Goal: Find specific page/section: Find specific page/section

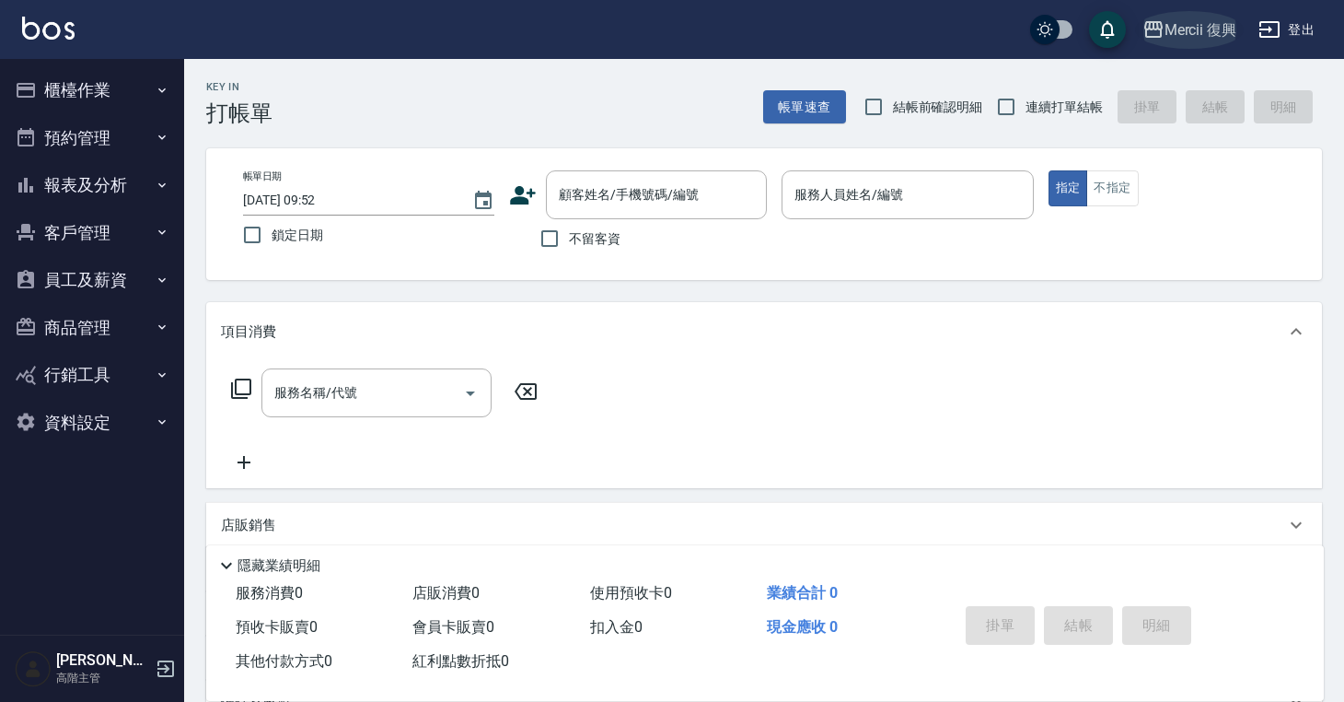
click at [1179, 37] on div "Mercii 復興" at bounding box center [1201, 29] width 73 height 23
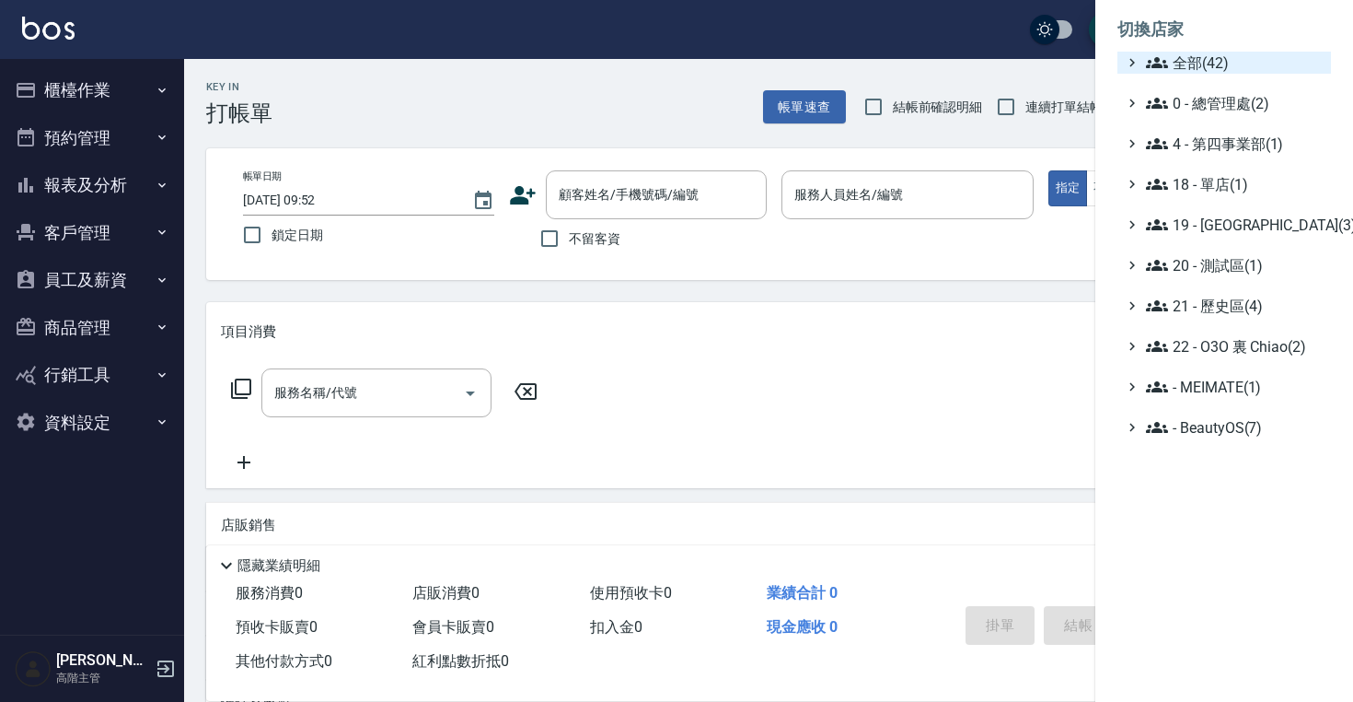
click at [1179, 55] on span "全部(42)" at bounding box center [1235, 63] width 178 height 22
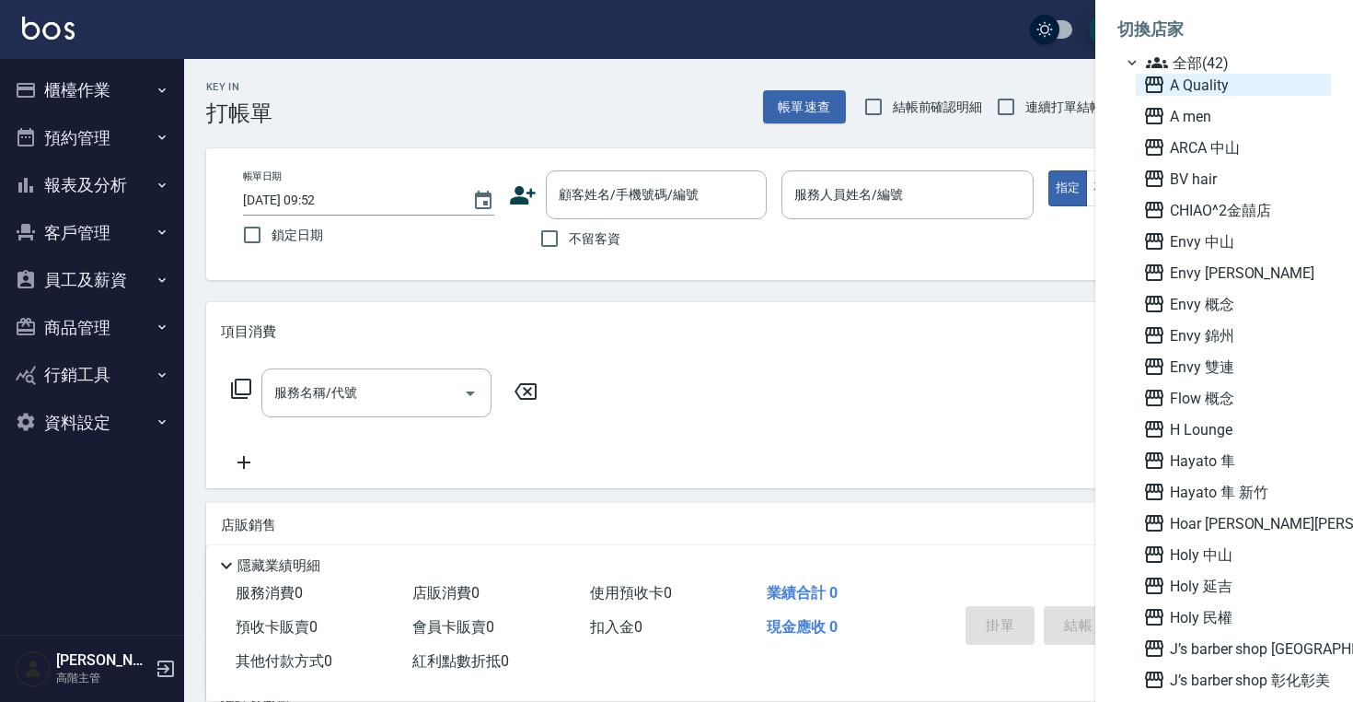
click at [1195, 84] on span "A Quality" at bounding box center [1233, 85] width 180 height 22
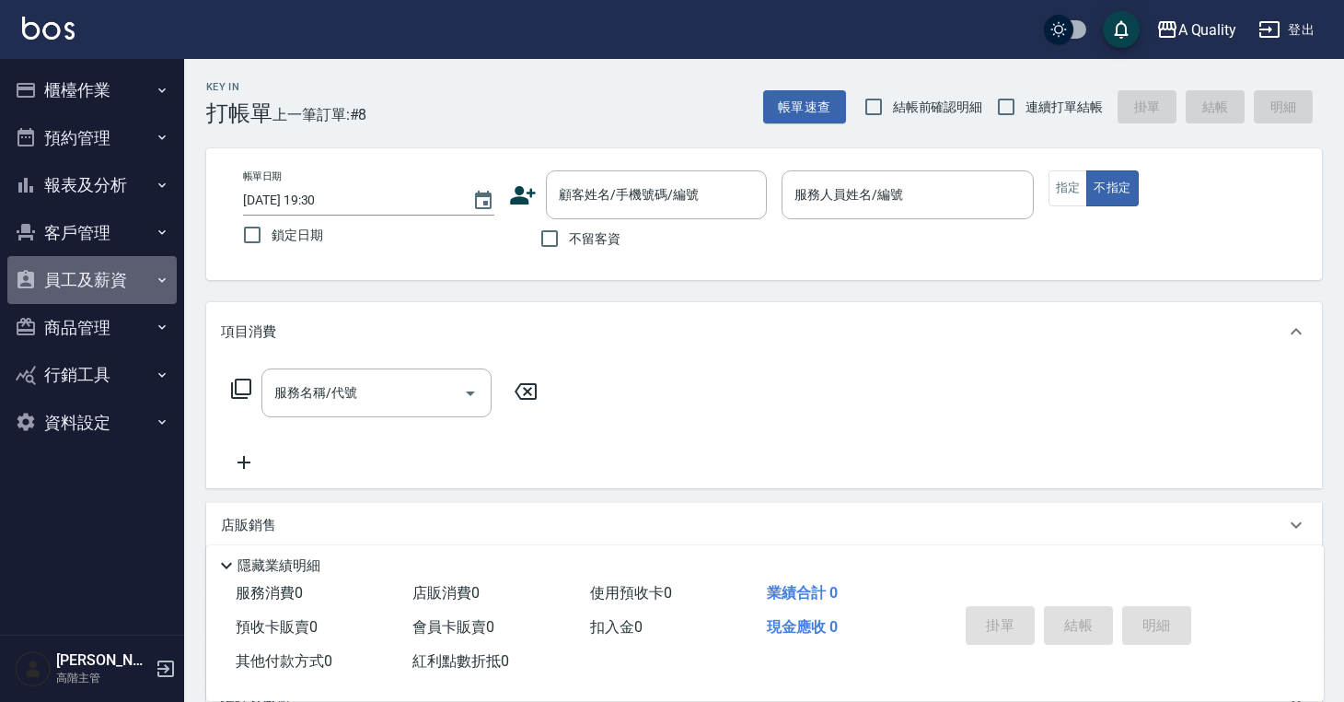
click at [122, 273] on button "員工及薪資" at bounding box center [91, 280] width 169 height 48
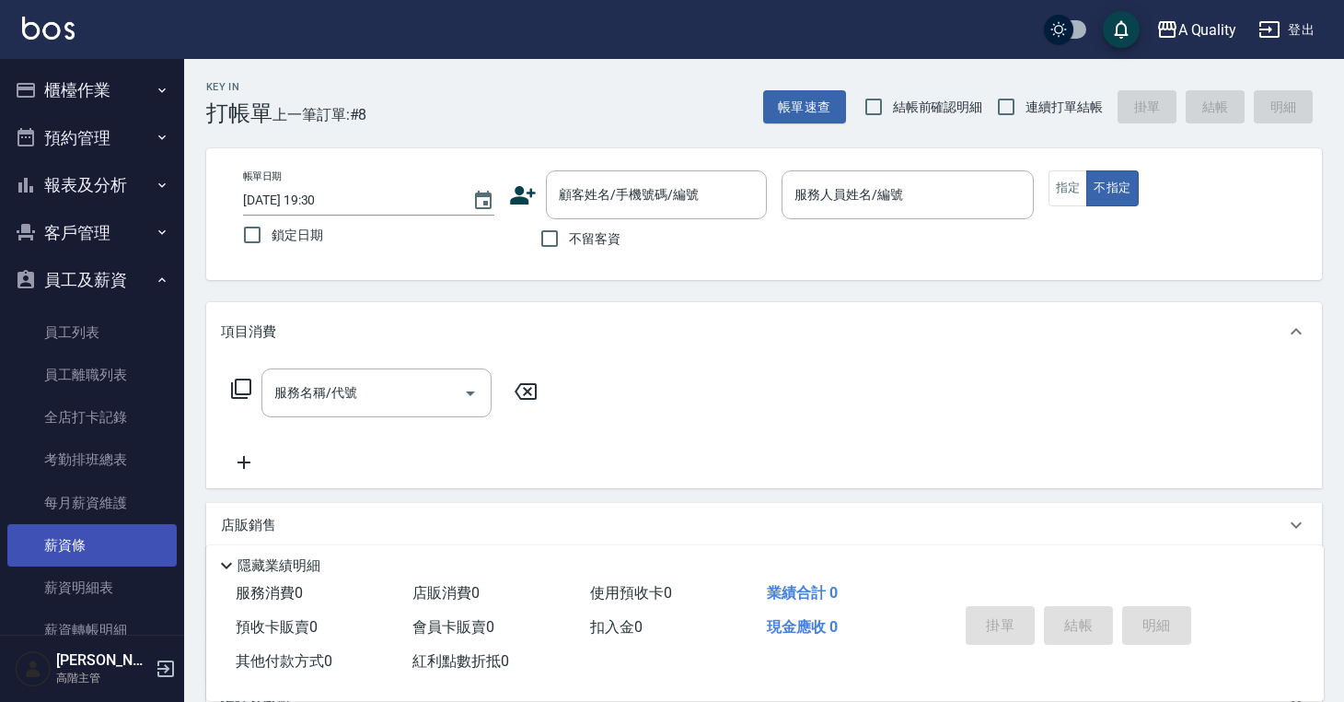
click at [113, 534] on link "薪資條" at bounding box center [91, 545] width 169 height 42
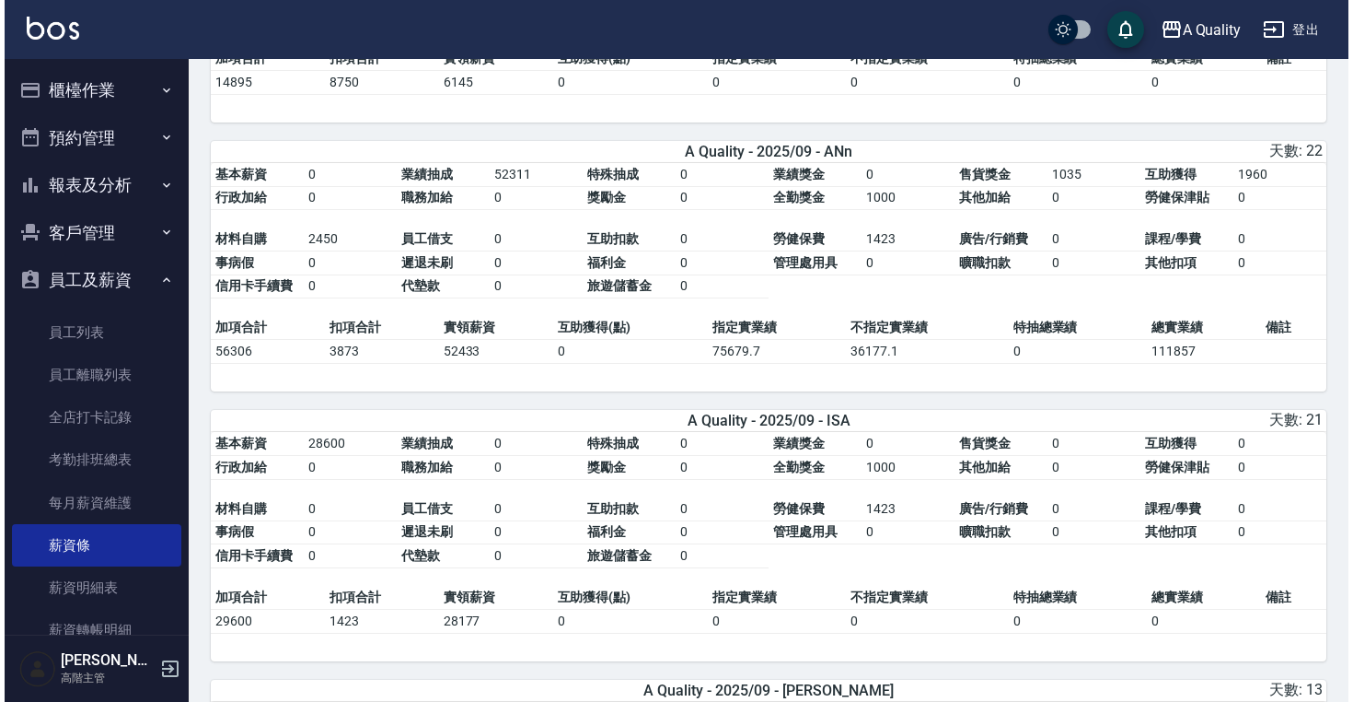
scroll to position [882, 0]
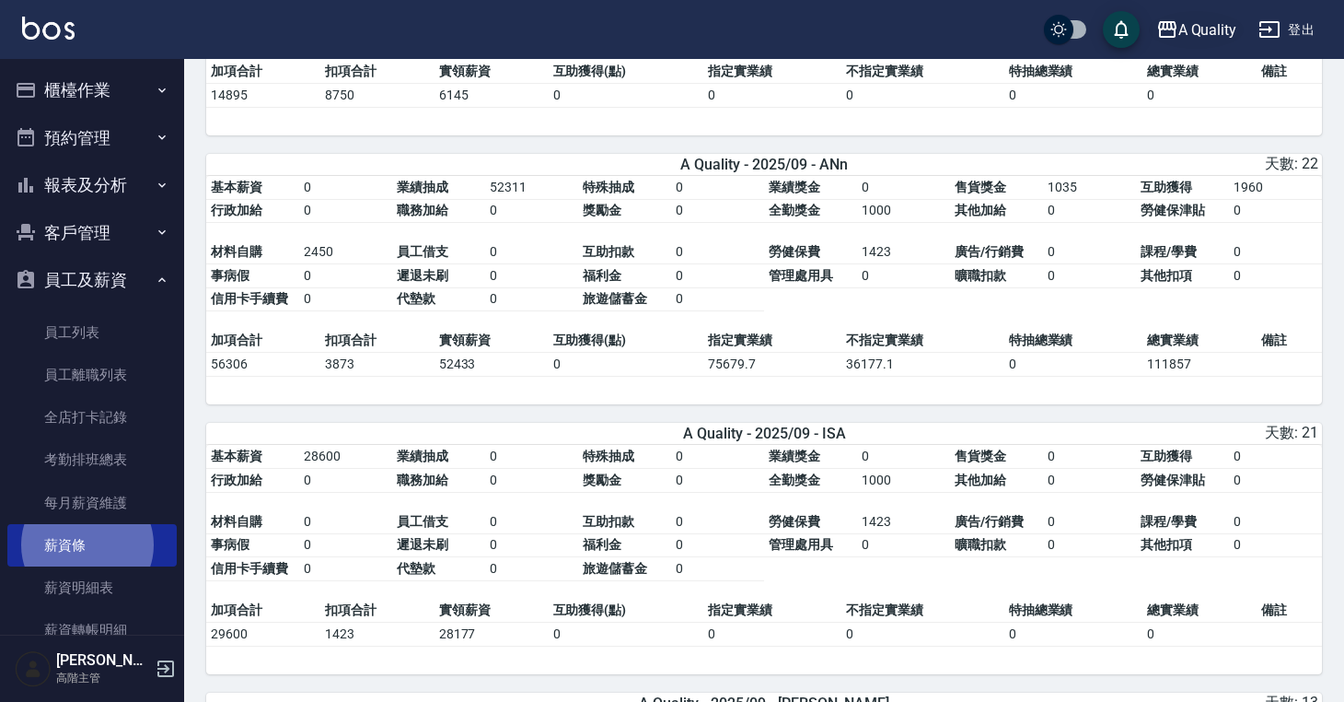
click at [1186, 38] on div "A Quality" at bounding box center [1207, 29] width 59 height 23
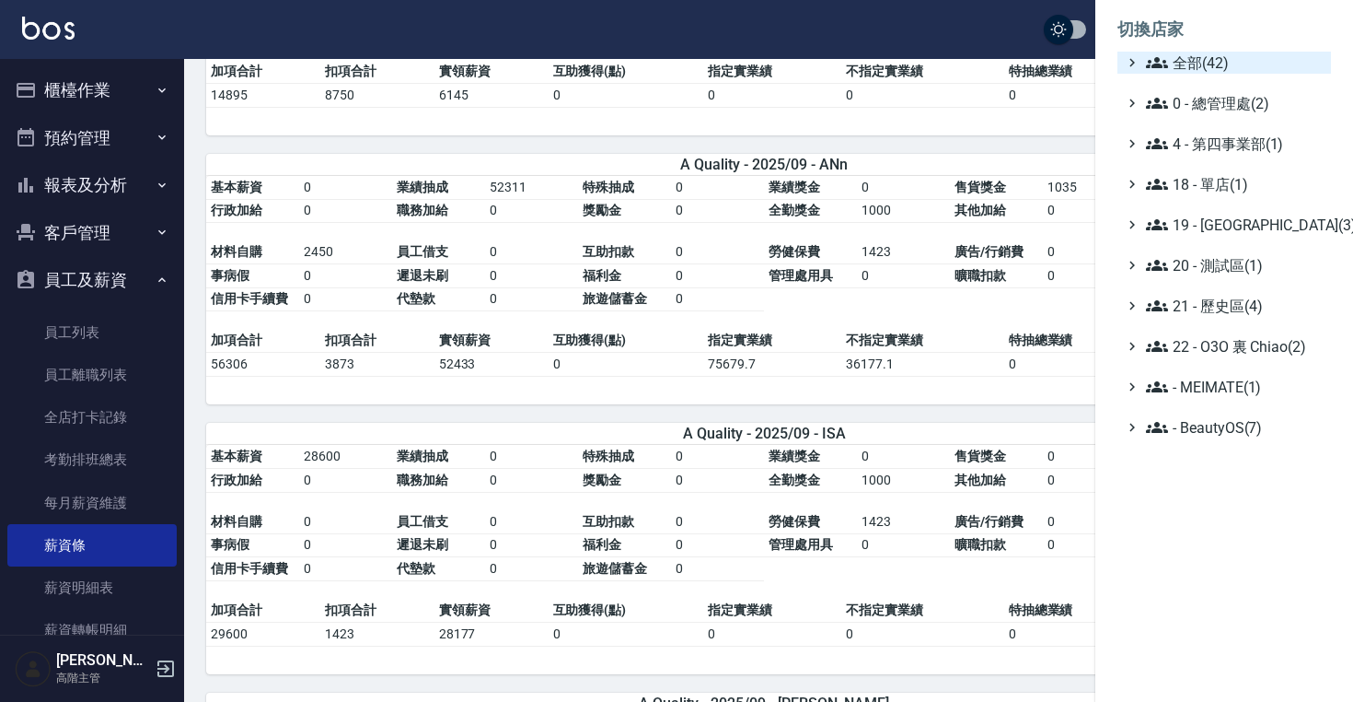
click at [1184, 65] on span "全部(42)" at bounding box center [1235, 63] width 178 height 22
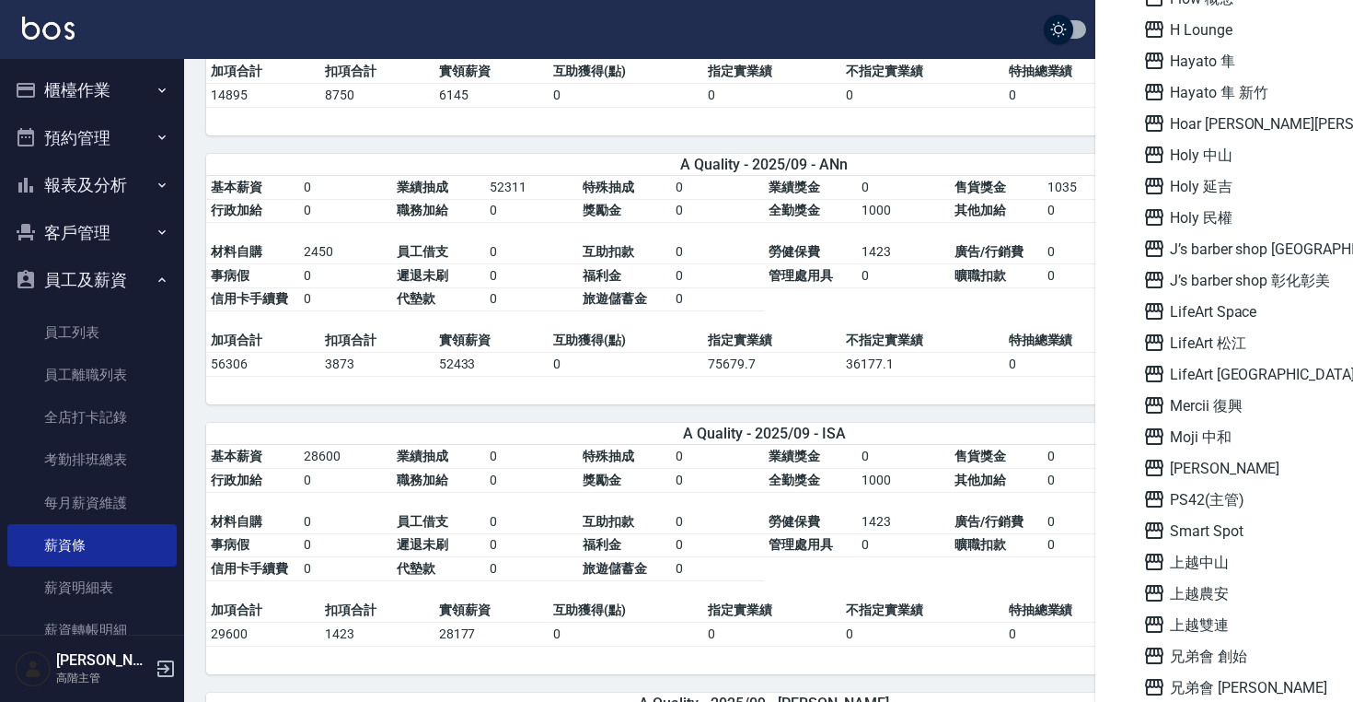
scroll to position [0, 0]
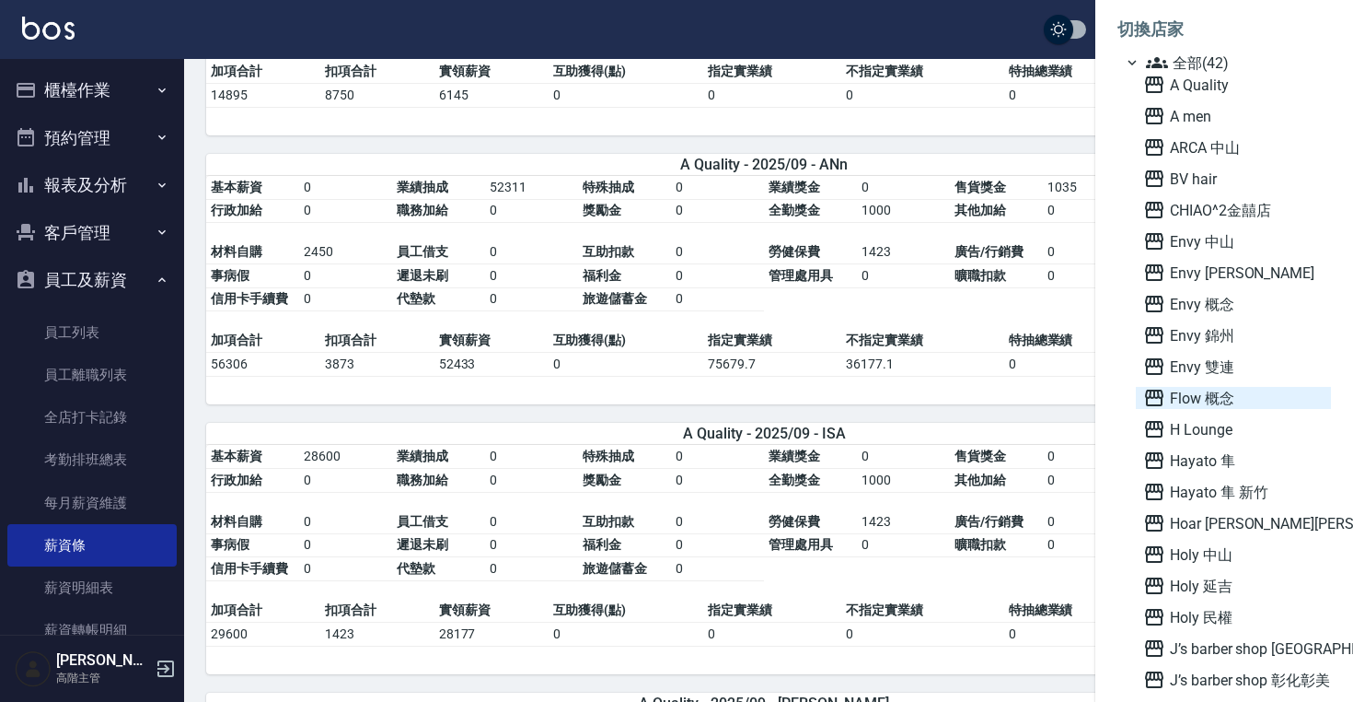
click at [1190, 387] on span "Flow 概念" at bounding box center [1233, 398] width 180 height 22
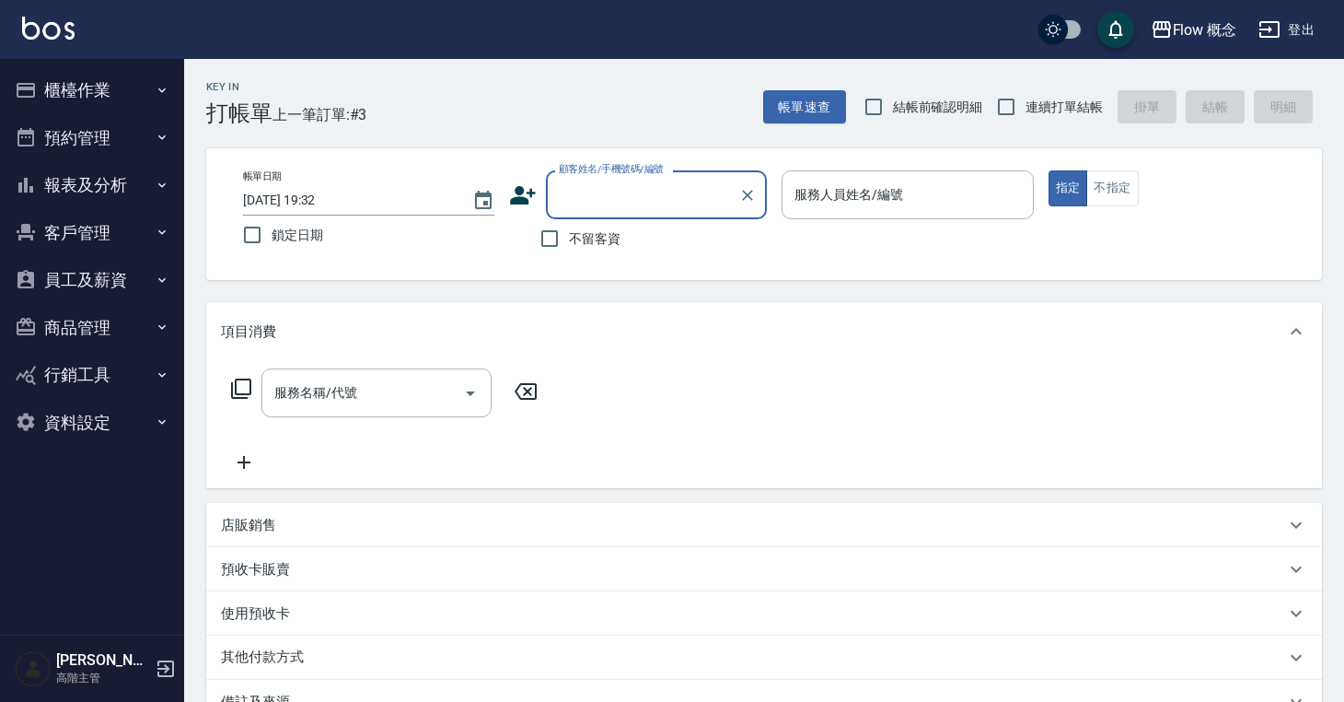
click at [123, 275] on button "員工及薪資" at bounding box center [91, 280] width 169 height 48
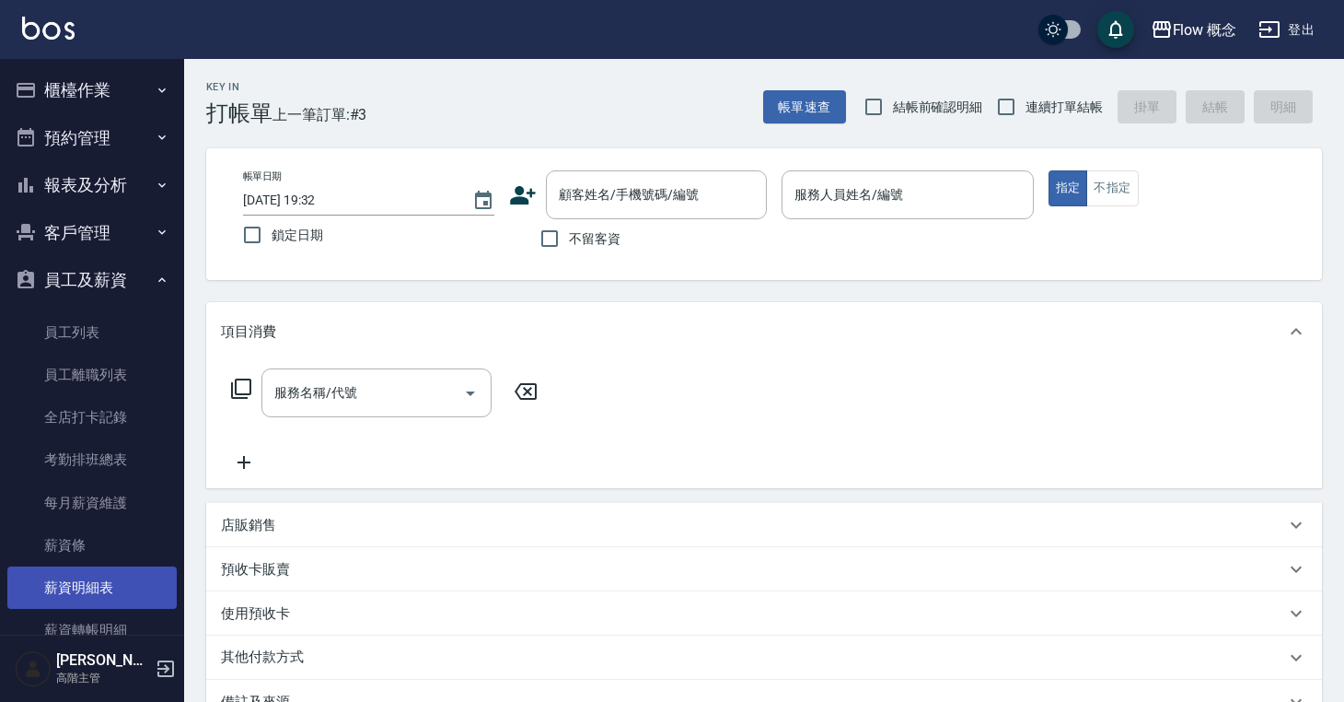
click at [118, 567] on link "薪資明細表" at bounding box center [91, 587] width 169 height 42
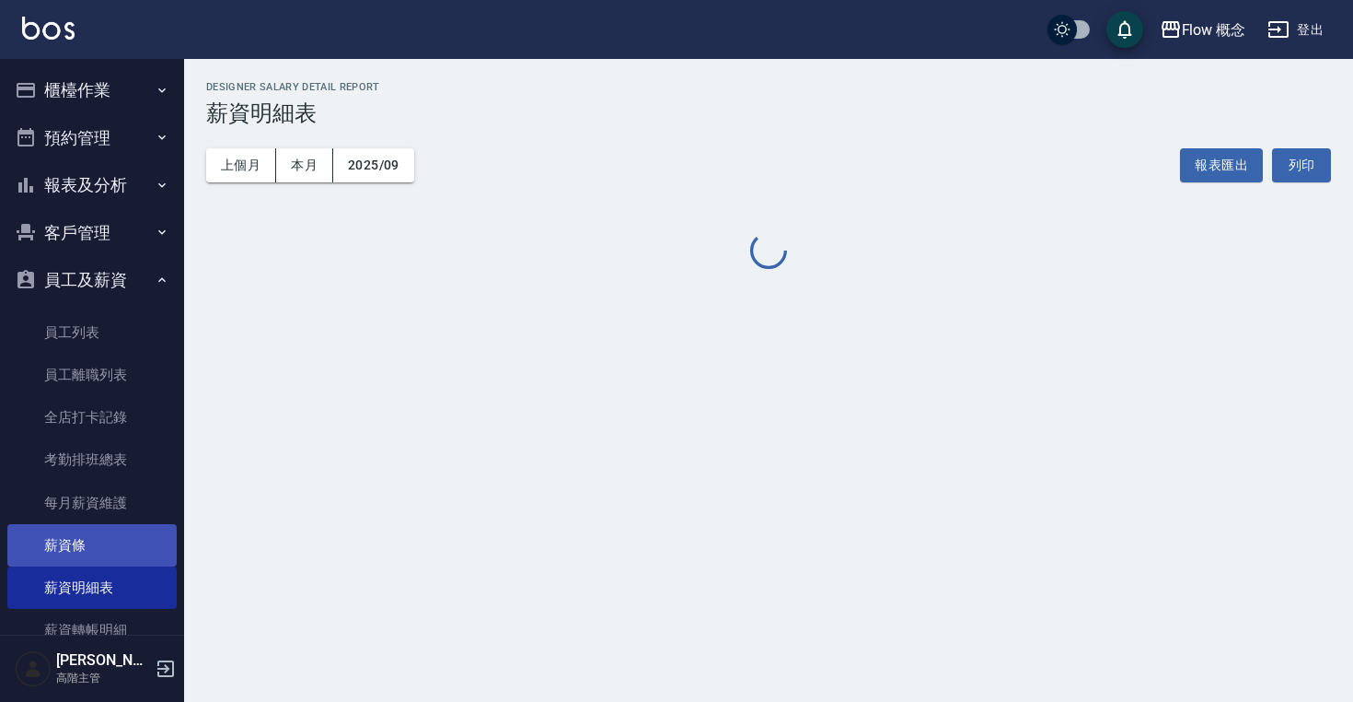
click at [113, 550] on link "薪資條" at bounding box center [91, 545] width 169 height 42
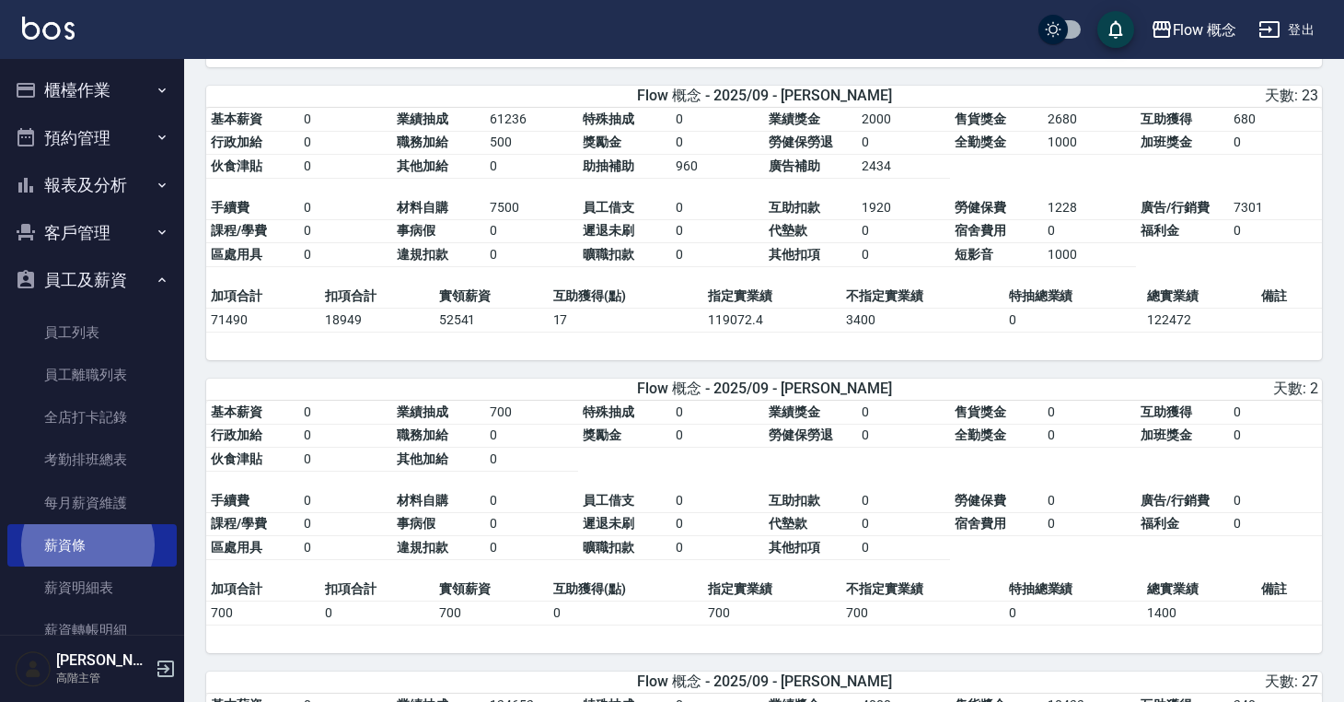
scroll to position [402, 0]
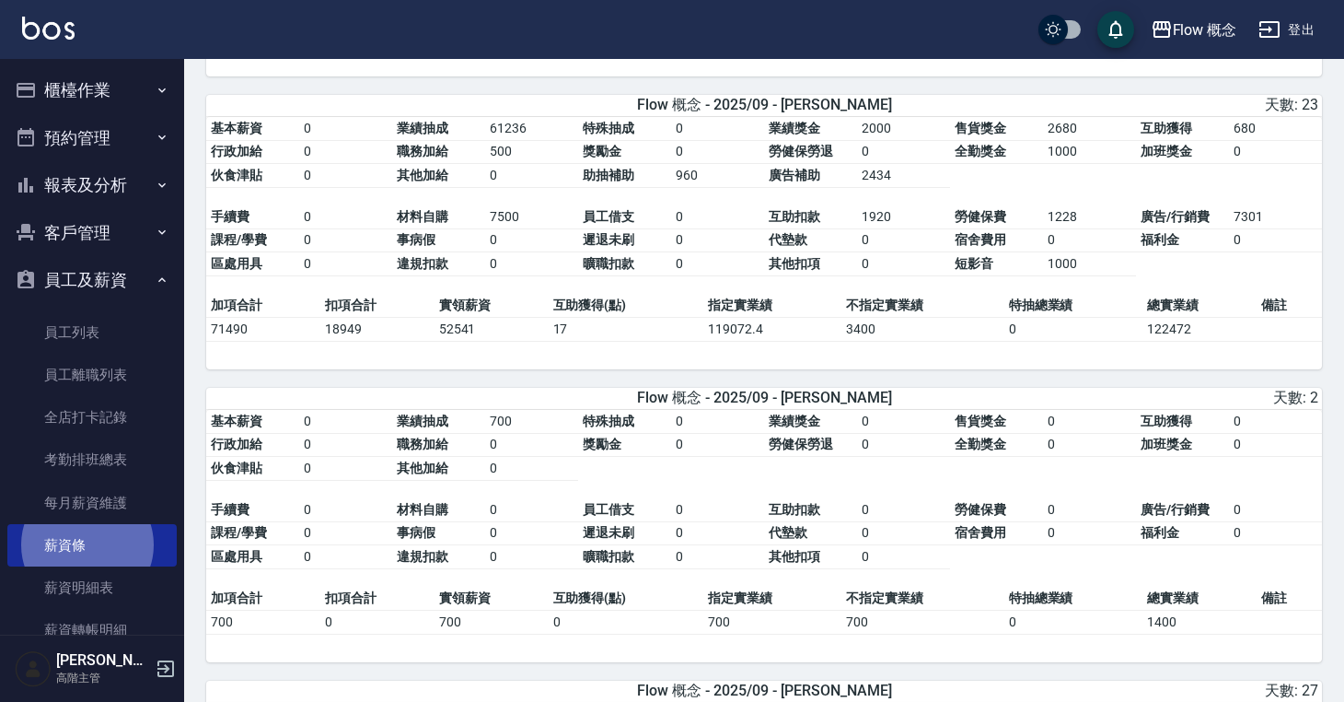
click at [1119, 489] on table "基本薪資 0 業績抽成 700 特殊抽成 0 業績獎金 0 售貨獎金 0 互助獲得 0 行政加給 0 職務加給 0 獎勵金 0 勞健保勞退 0 全勤獎金 0 …" at bounding box center [764, 498] width 1116 height 177
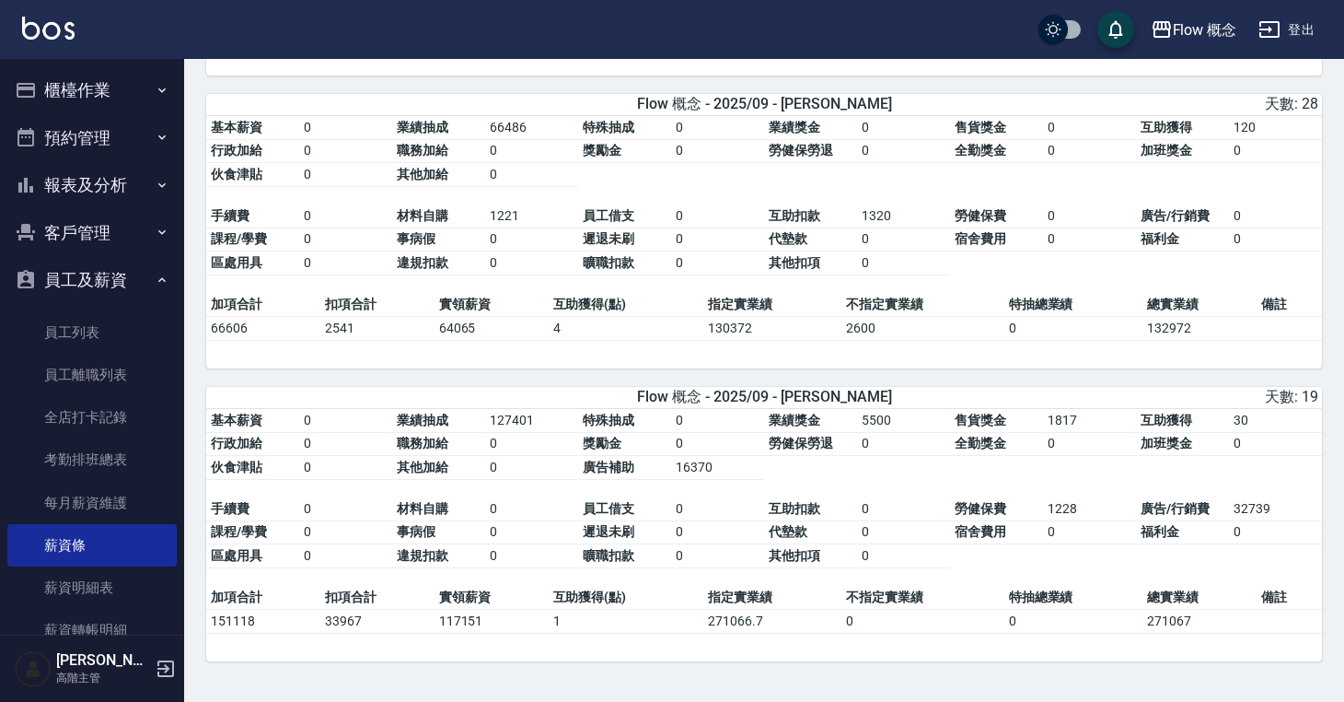
scroll to position [2745, 0]
